Goal: Find specific page/section: Find specific page/section

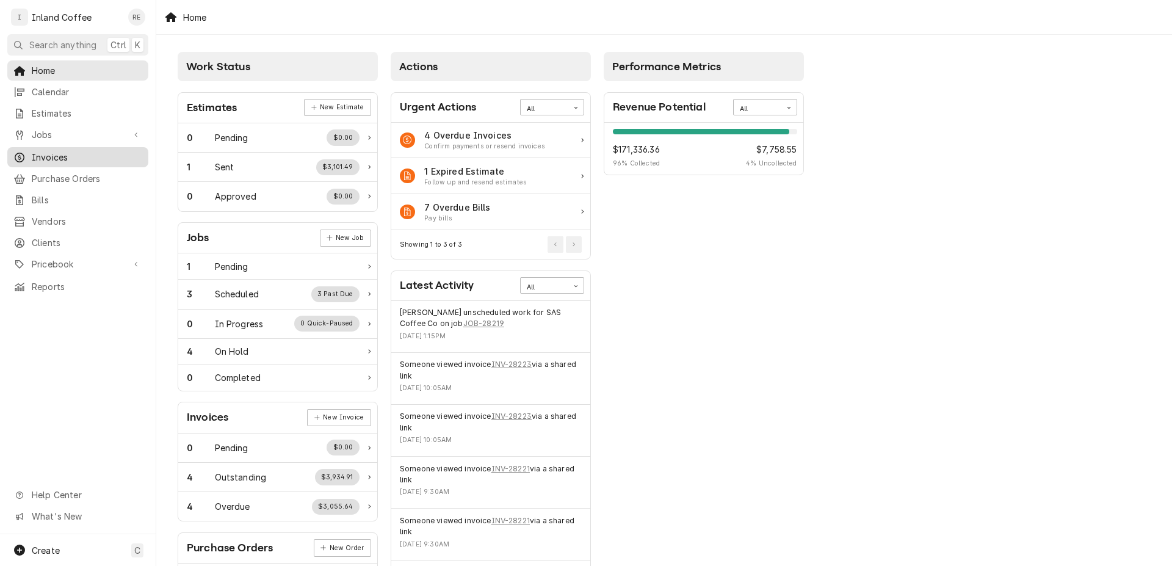
click at [68, 151] on span "Invoices" at bounding box center [87, 157] width 110 height 13
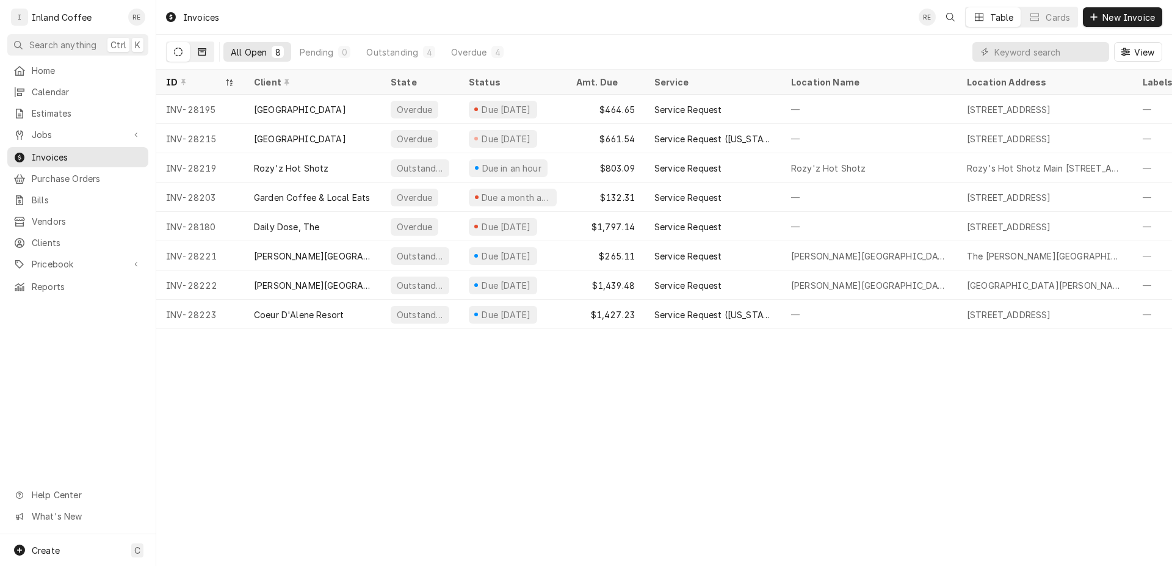
click at [205, 55] on icon "Dynamic Content Wrapper" at bounding box center [202, 51] width 9 height 7
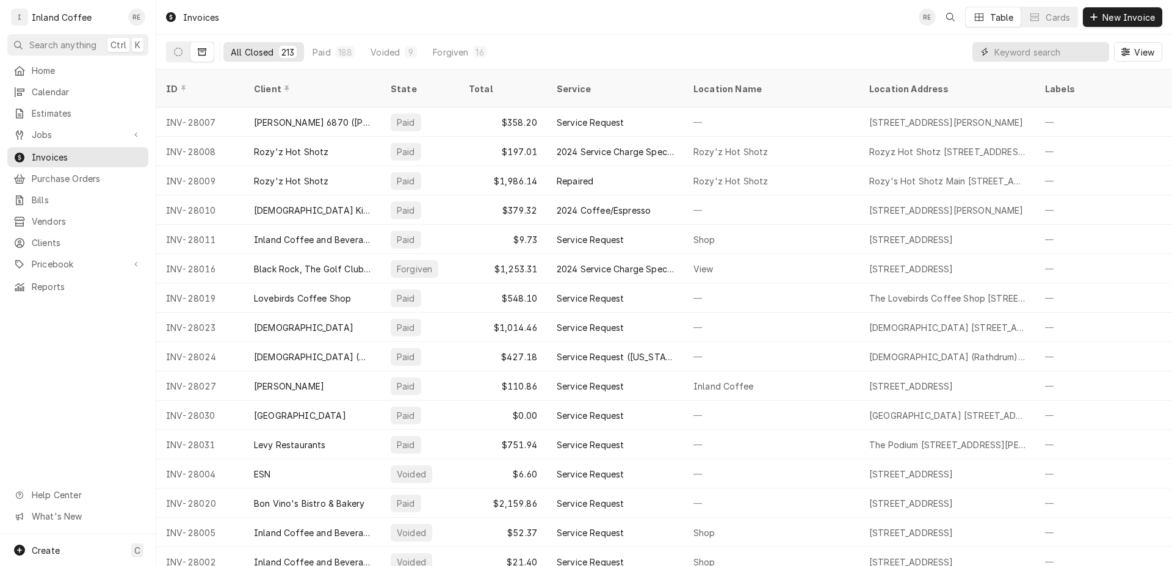
click at [1063, 48] on input "Dynamic Content Wrapper" at bounding box center [1048, 52] width 109 height 20
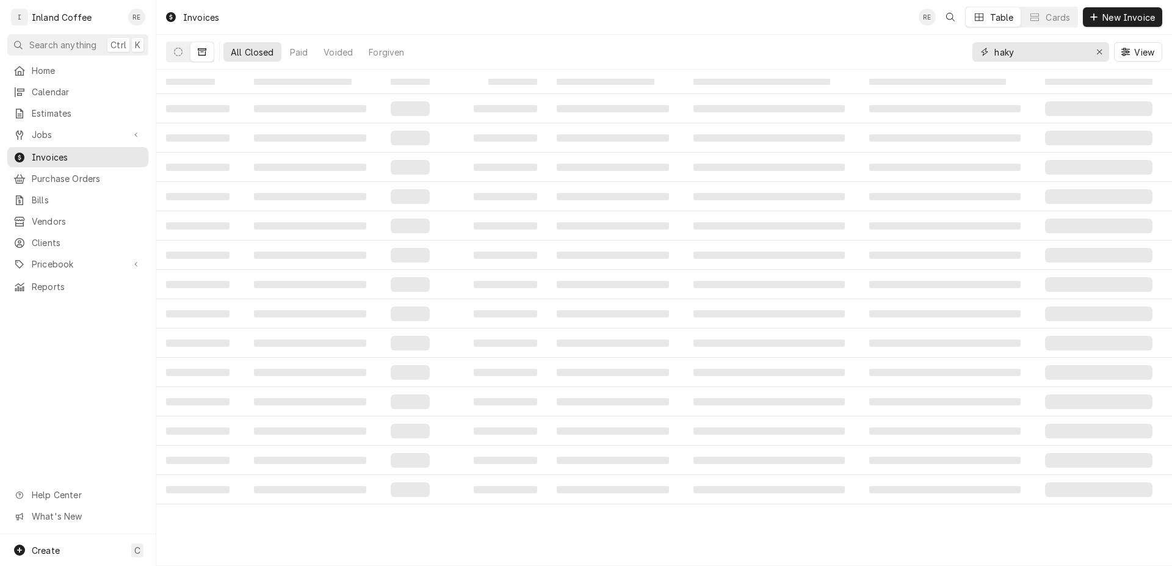
type input "haky"
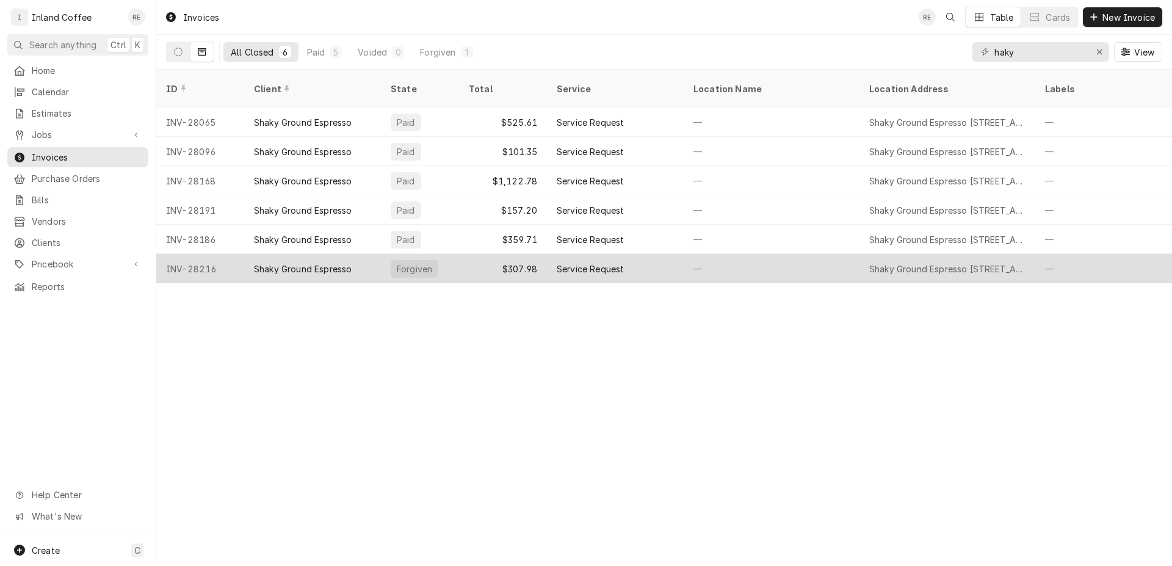
click at [349, 263] on div "Shaky Ground Espresso" at bounding box center [303, 269] width 98 height 13
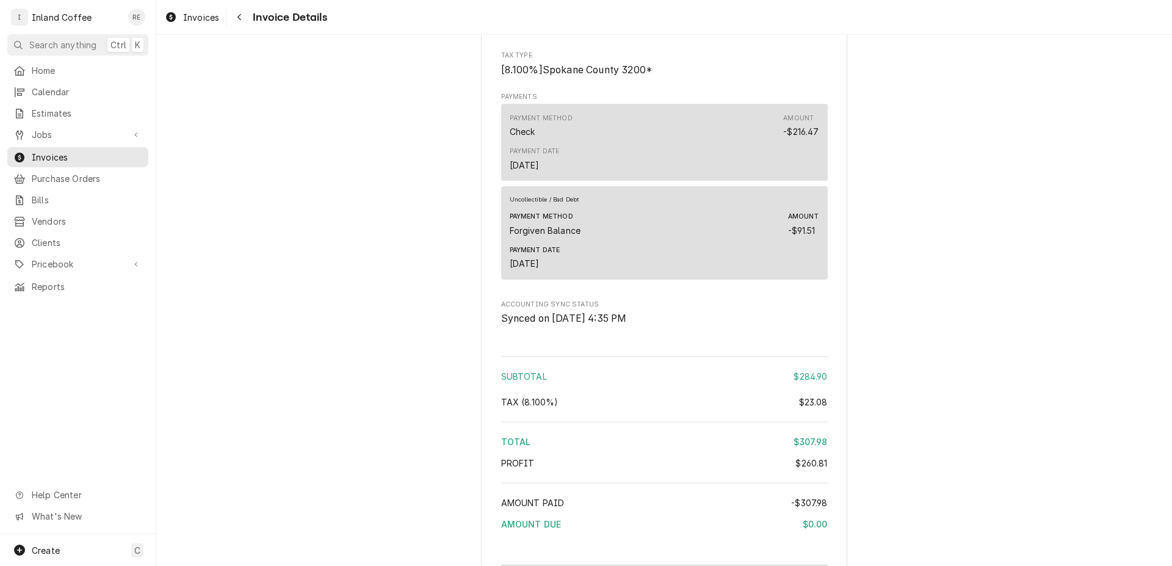
scroll to position [1571, 0]
